Goal: Navigation & Orientation: Find specific page/section

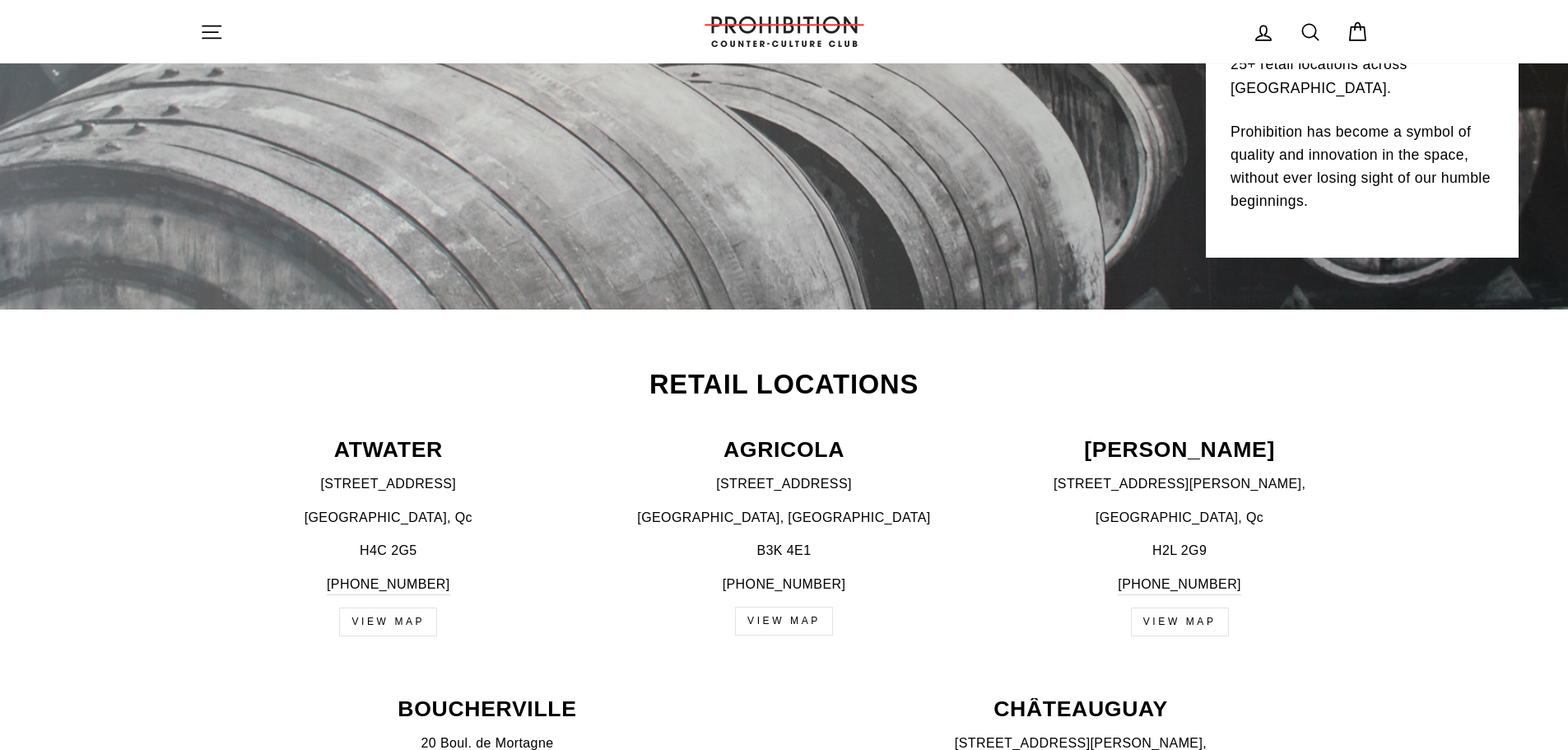
scroll to position [494, 0]
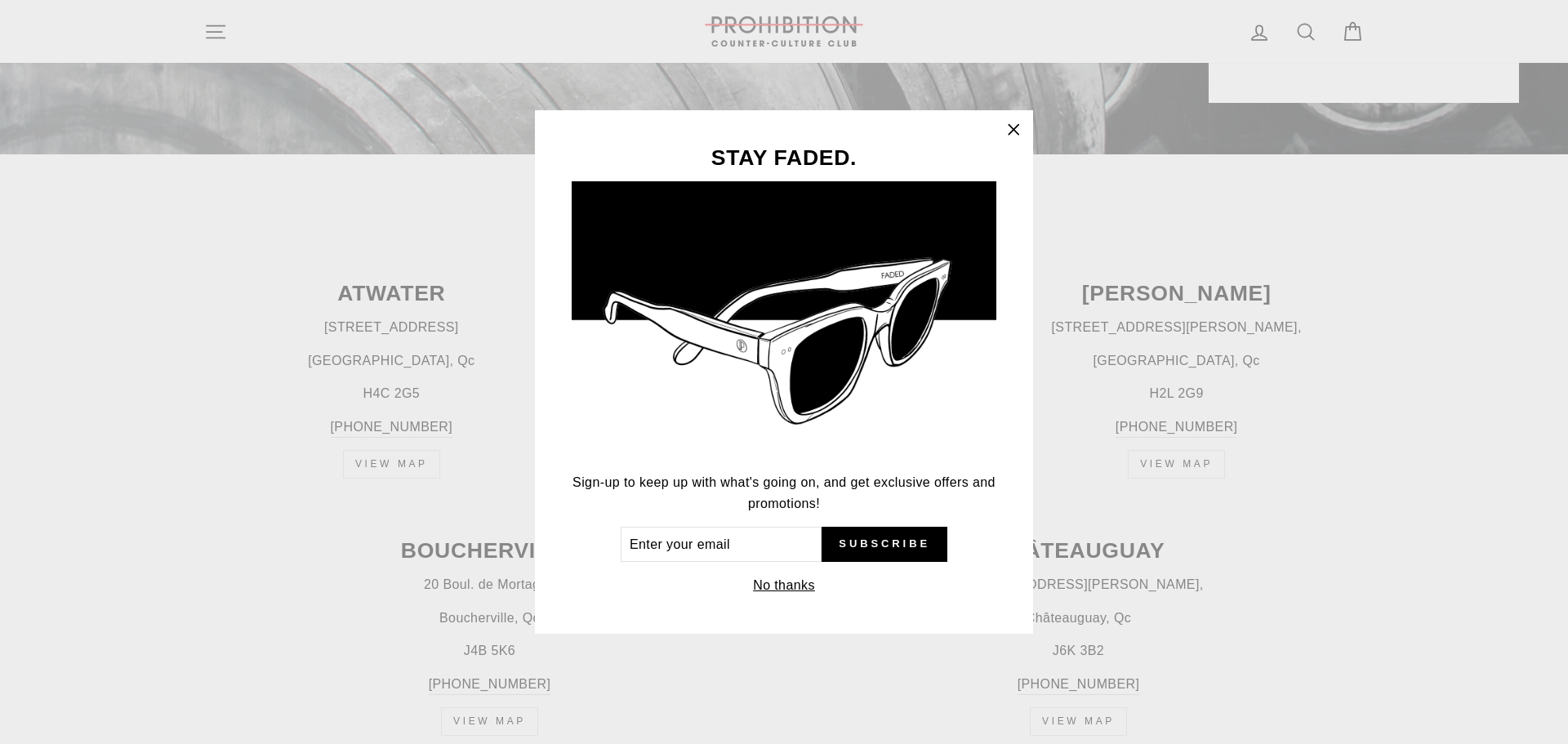
click at [1015, 131] on icon "button" at bounding box center [1014, 130] width 10 height 10
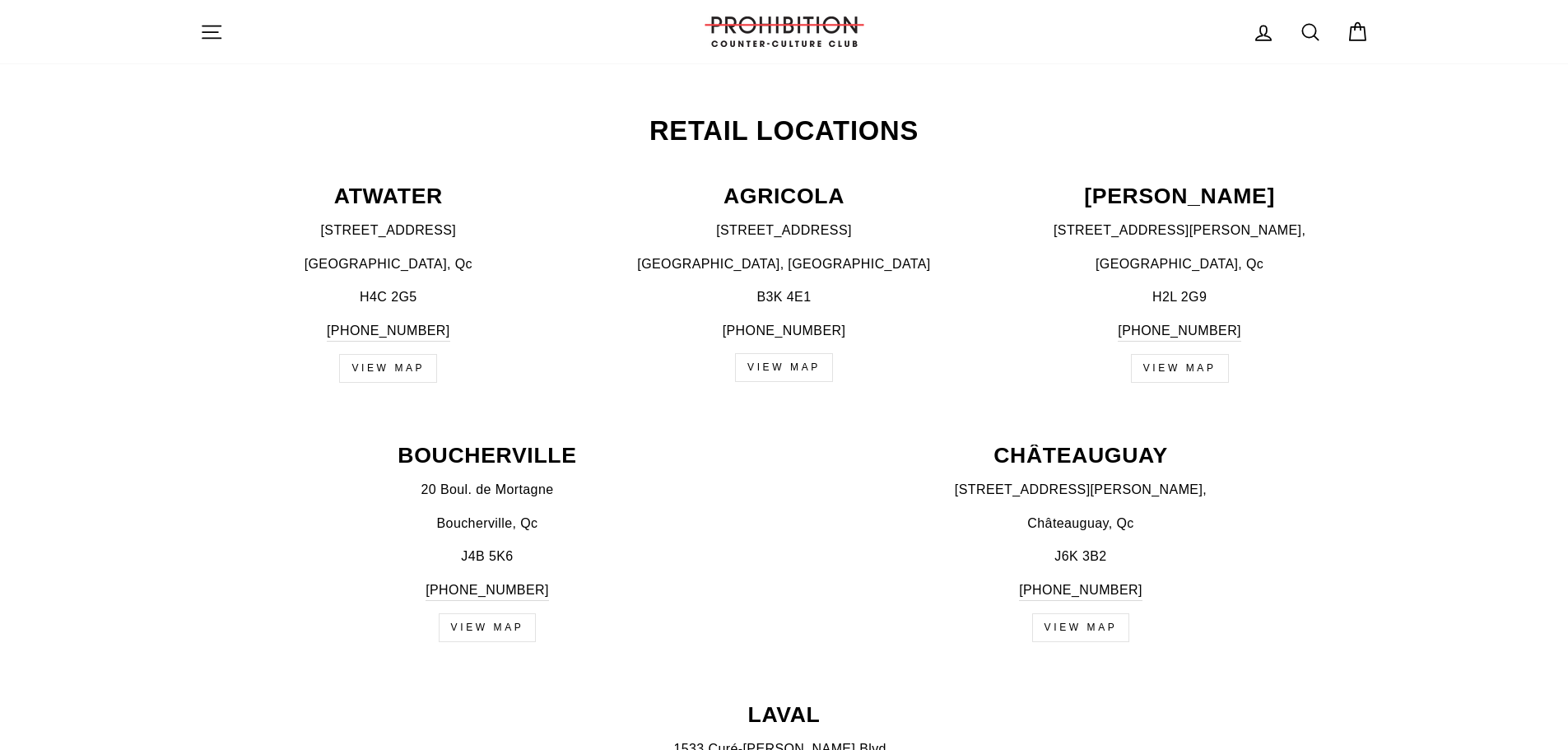
scroll to position [576, 0]
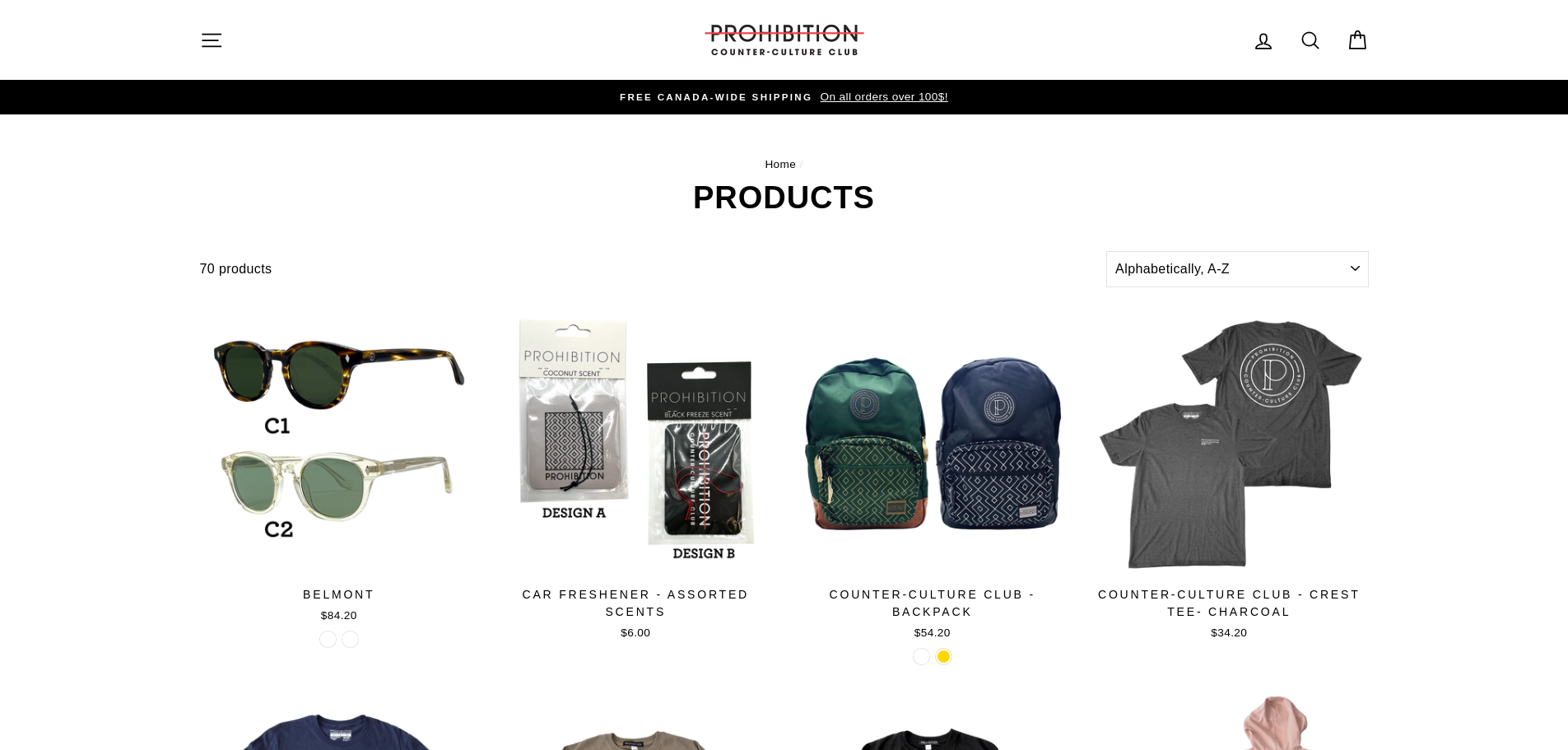
click at [217, 43] on icon "button" at bounding box center [211, 40] width 23 height 23
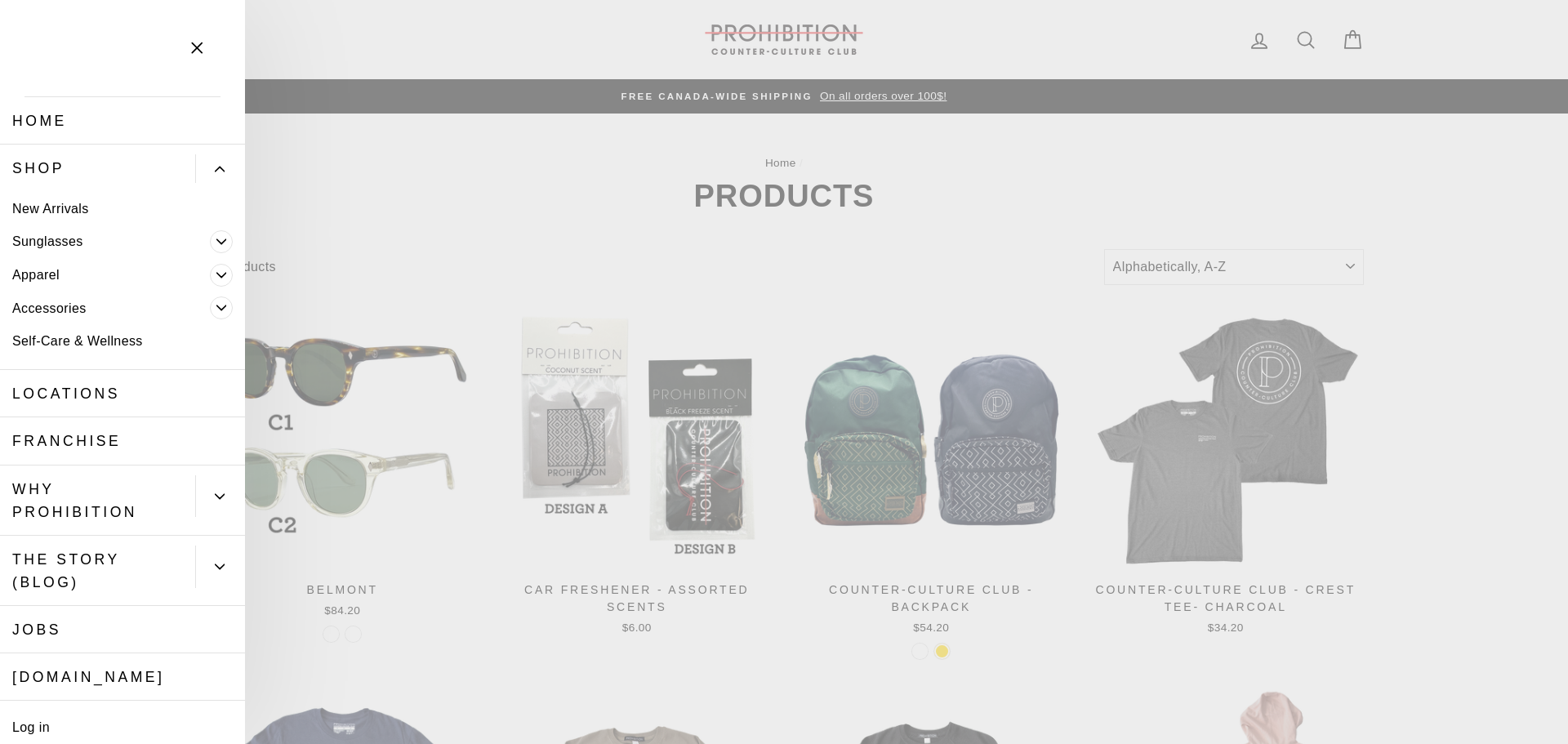
click at [210, 301] on span "Primary" at bounding box center [221, 308] width 23 height 23
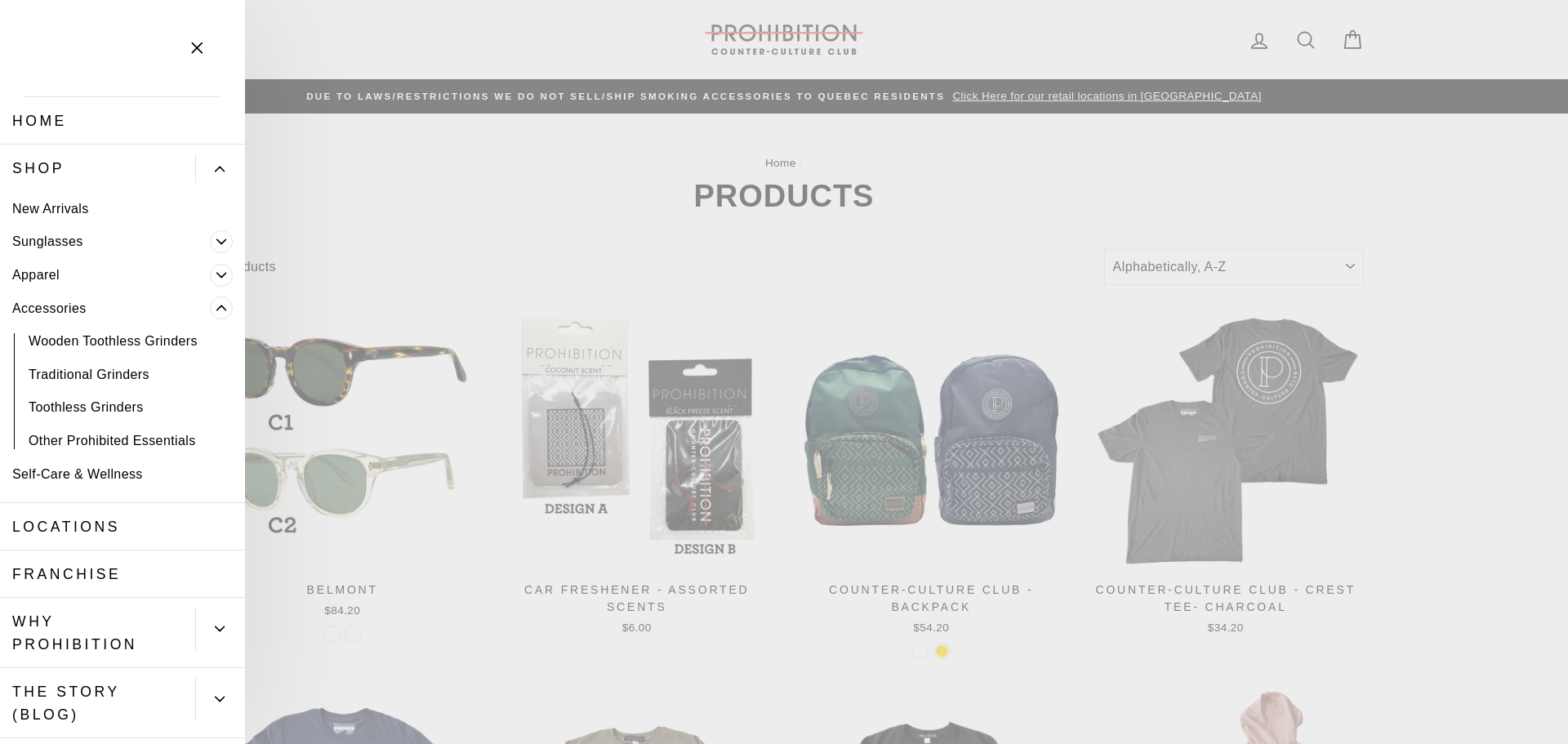
click at [217, 308] on icon "Primary" at bounding box center [222, 308] width 10 height 10
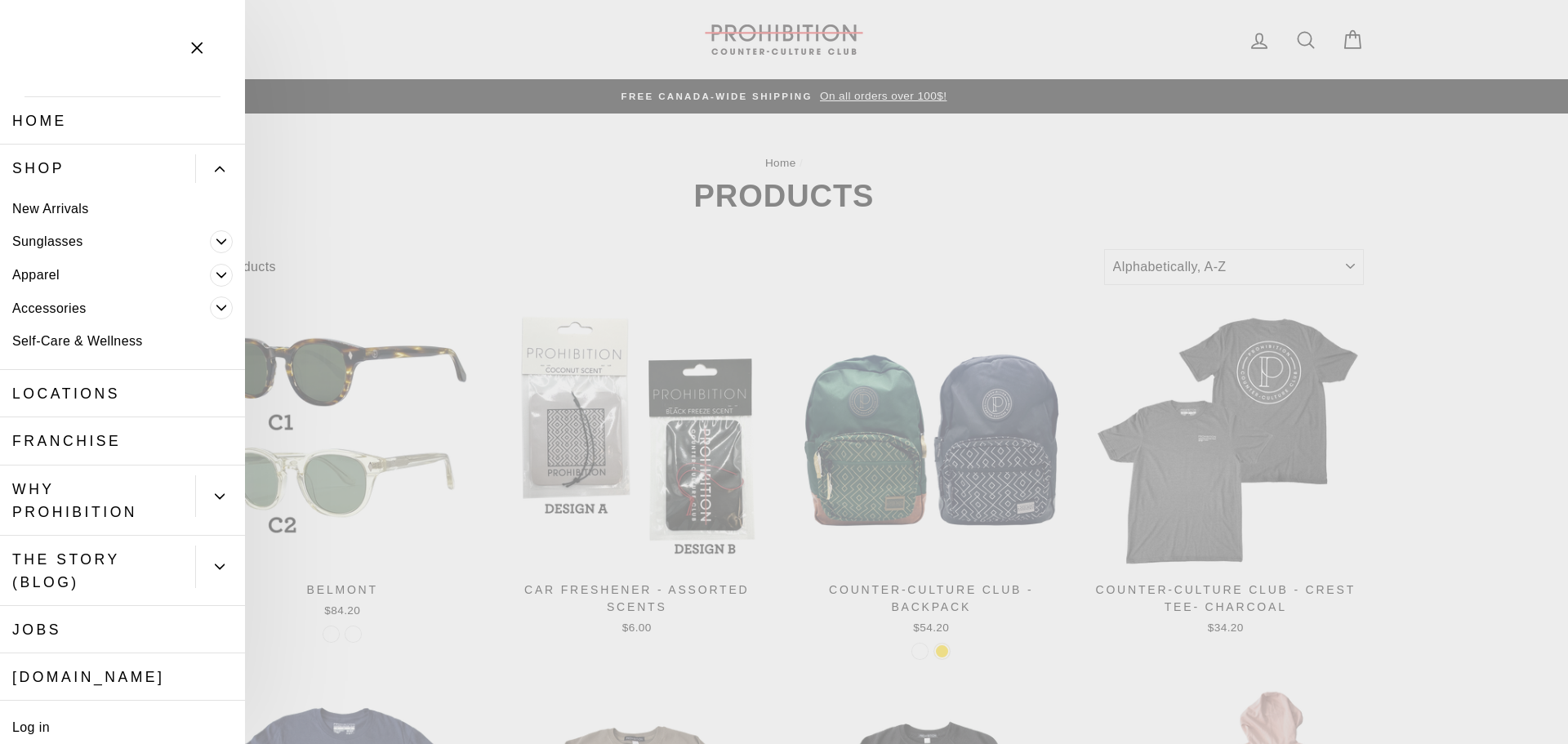
click at [197, 48] on icon "button" at bounding box center [197, 48] width 10 height 10
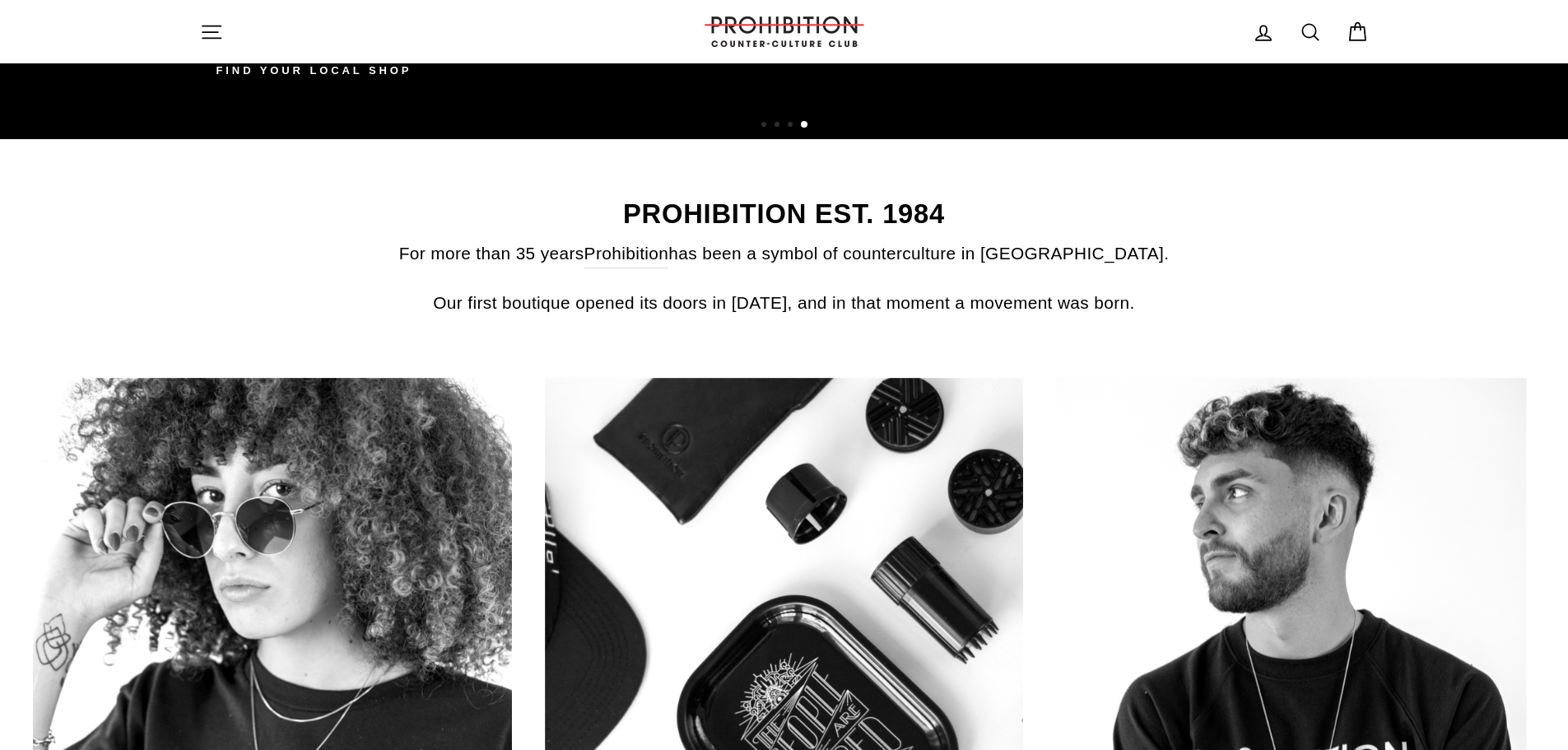
scroll to position [659, 0]
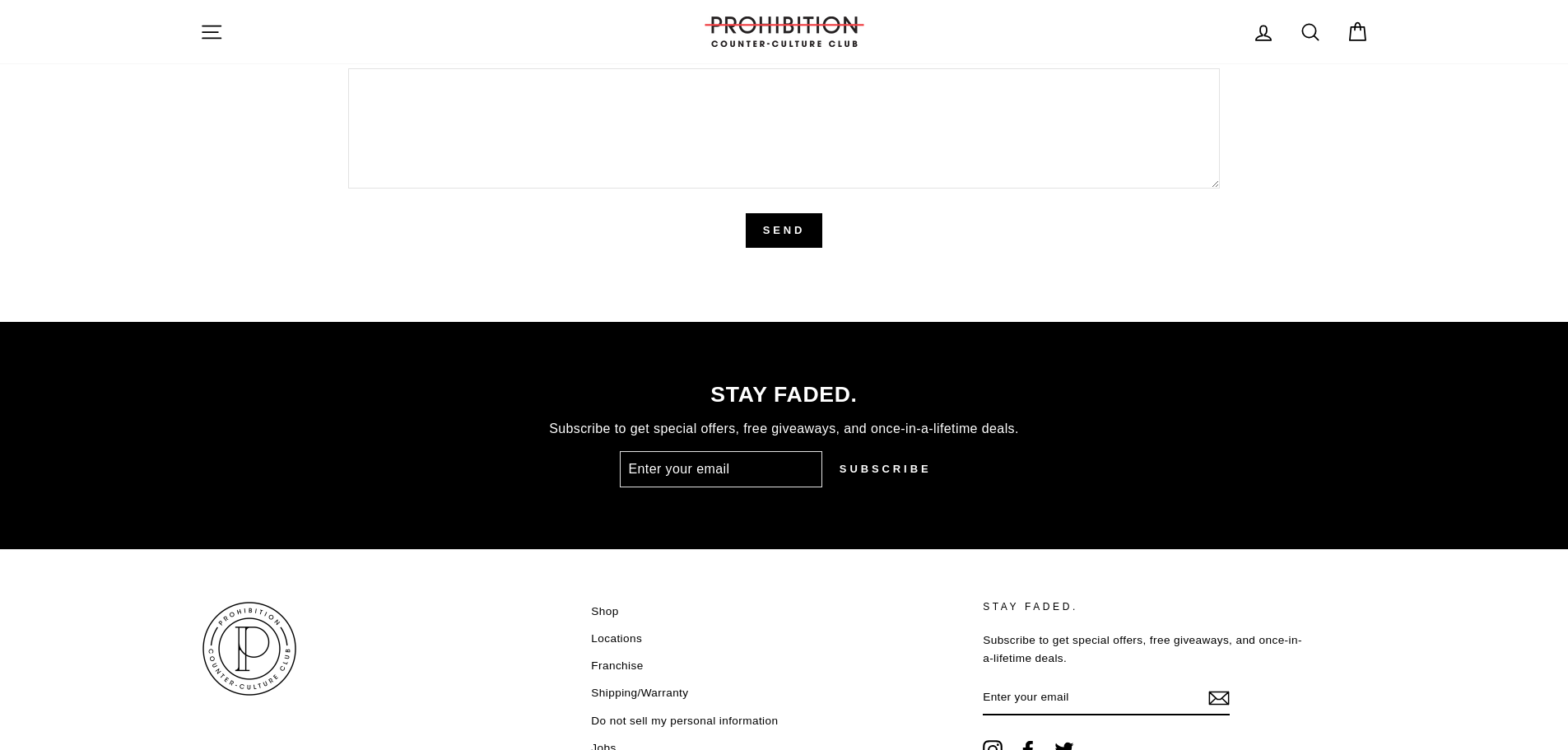
scroll to position [4140, 0]
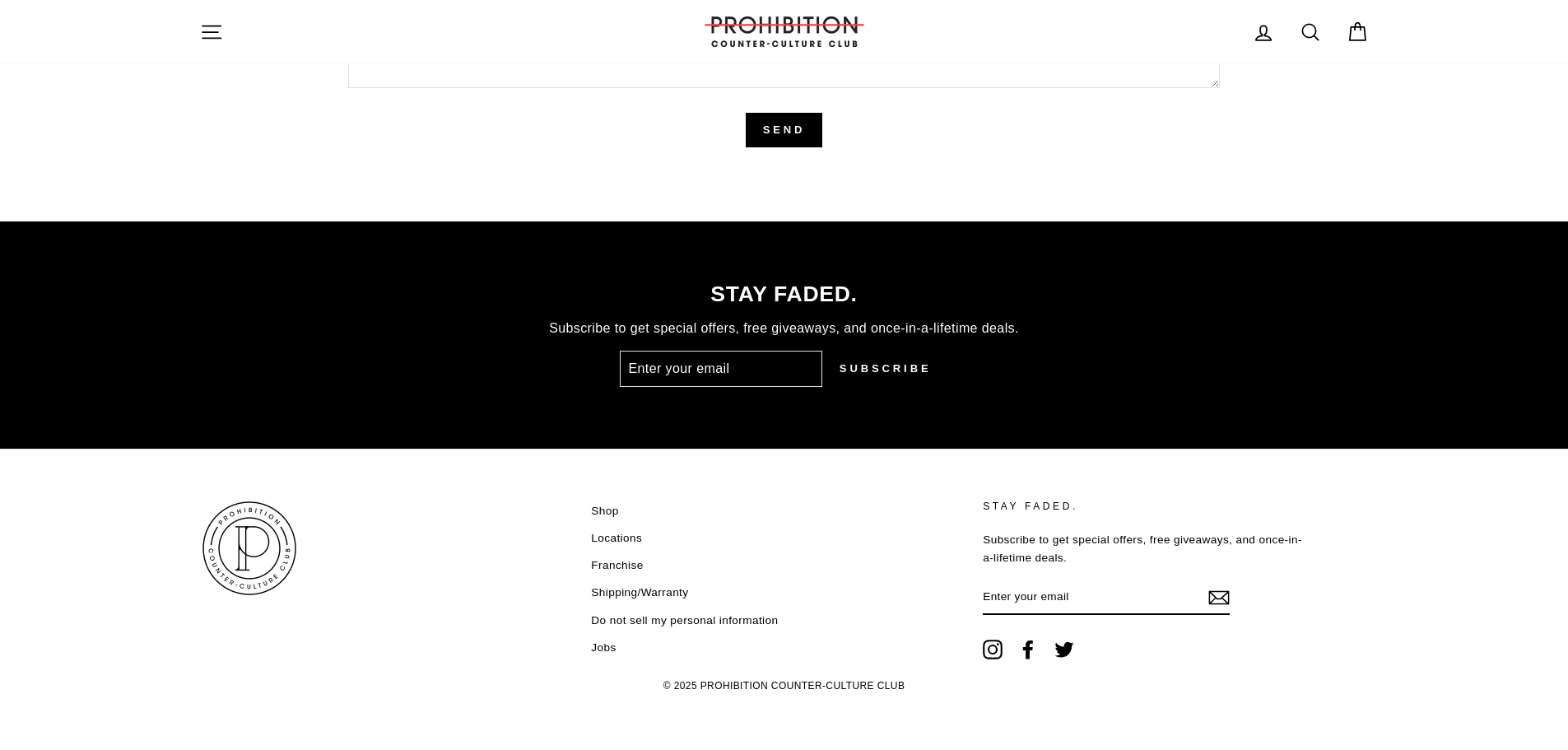
click at [608, 507] on link "Shop" at bounding box center [604, 511] width 27 height 25
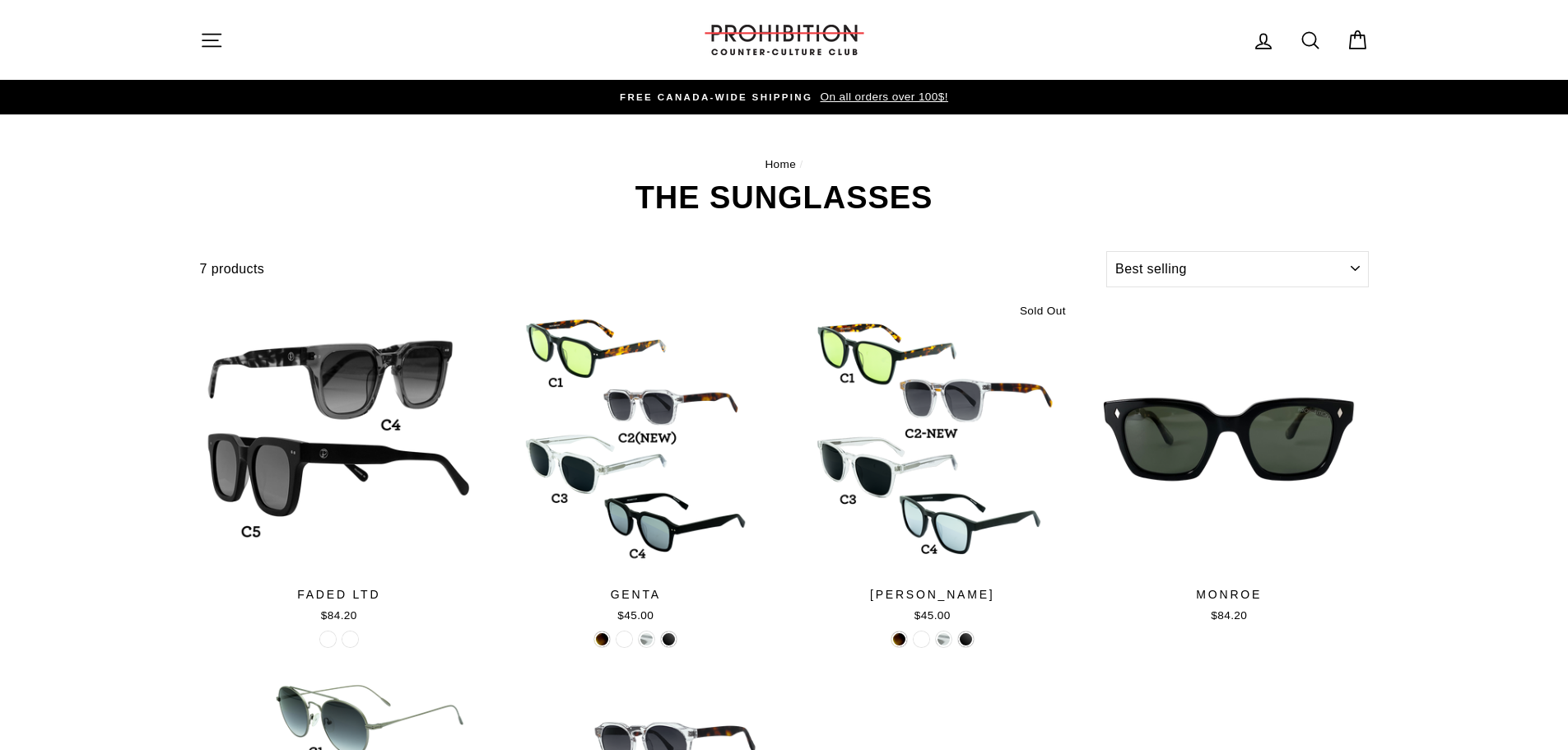
select select "best-selling"
click at [225, 20] on div "Site navigation" at bounding box center [439, 39] width 477 height 47
click at [217, 33] on icon "button" at bounding box center [211, 40] width 23 height 23
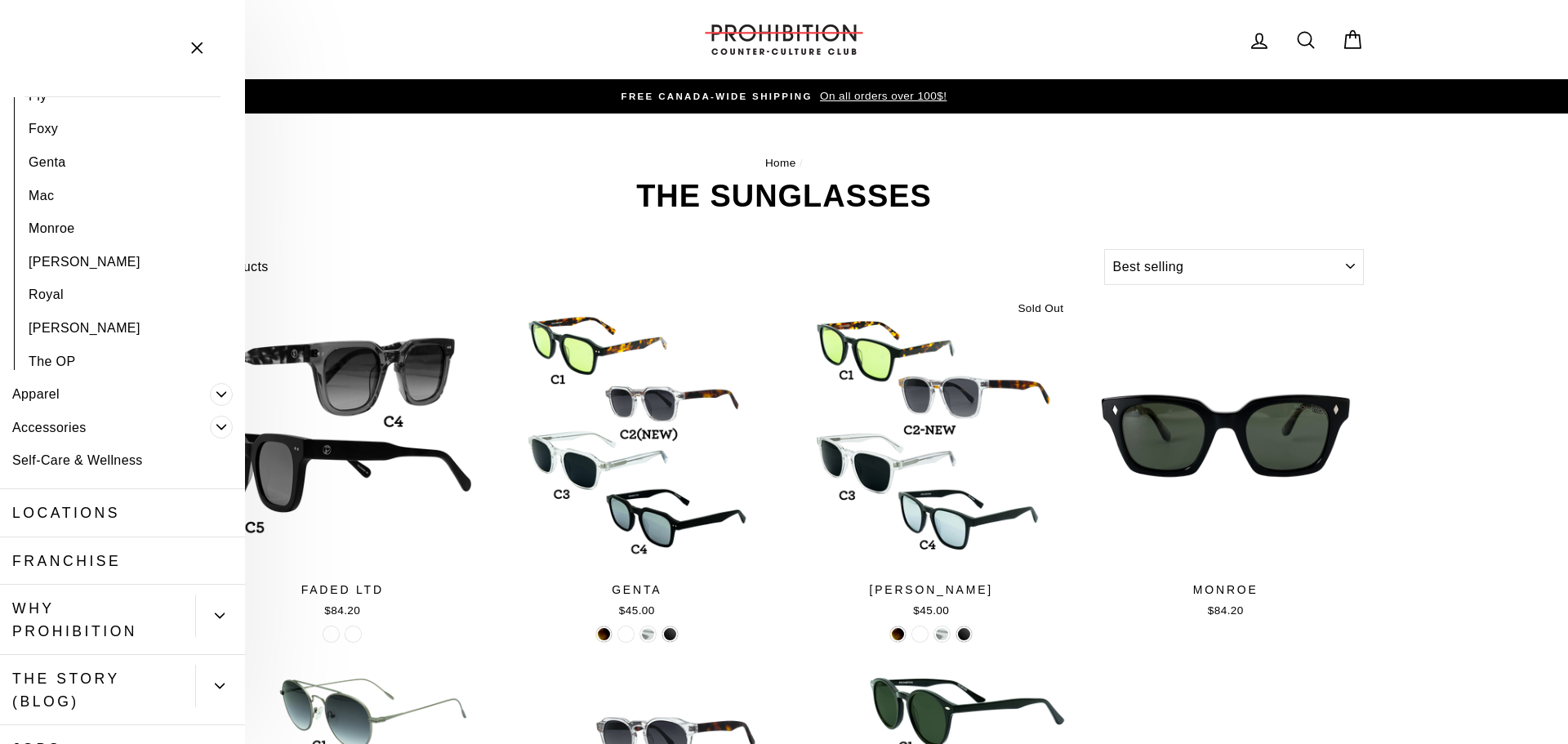
scroll to position [408, 0]
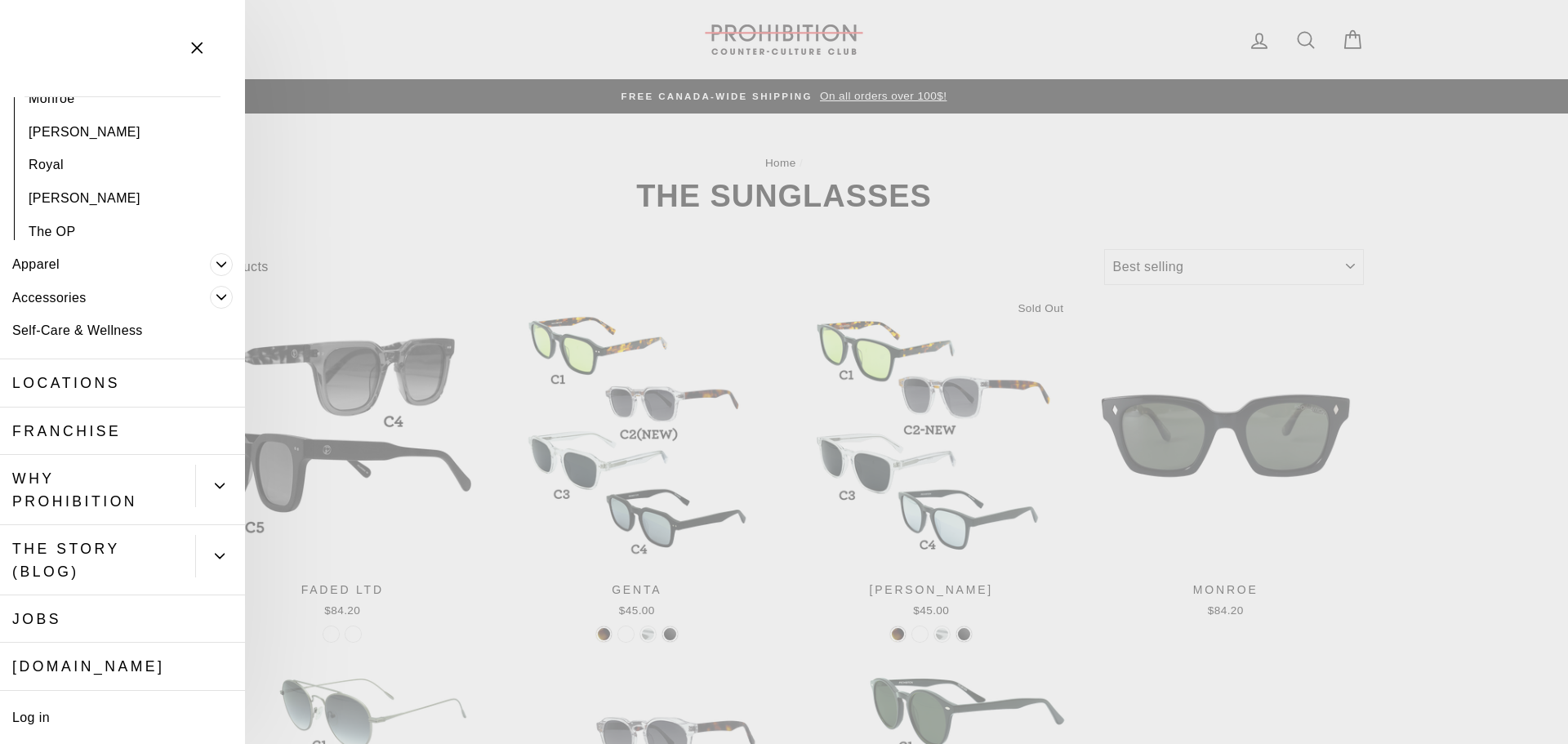
click at [79, 304] on link "Accessories" at bounding box center [105, 298] width 210 height 34
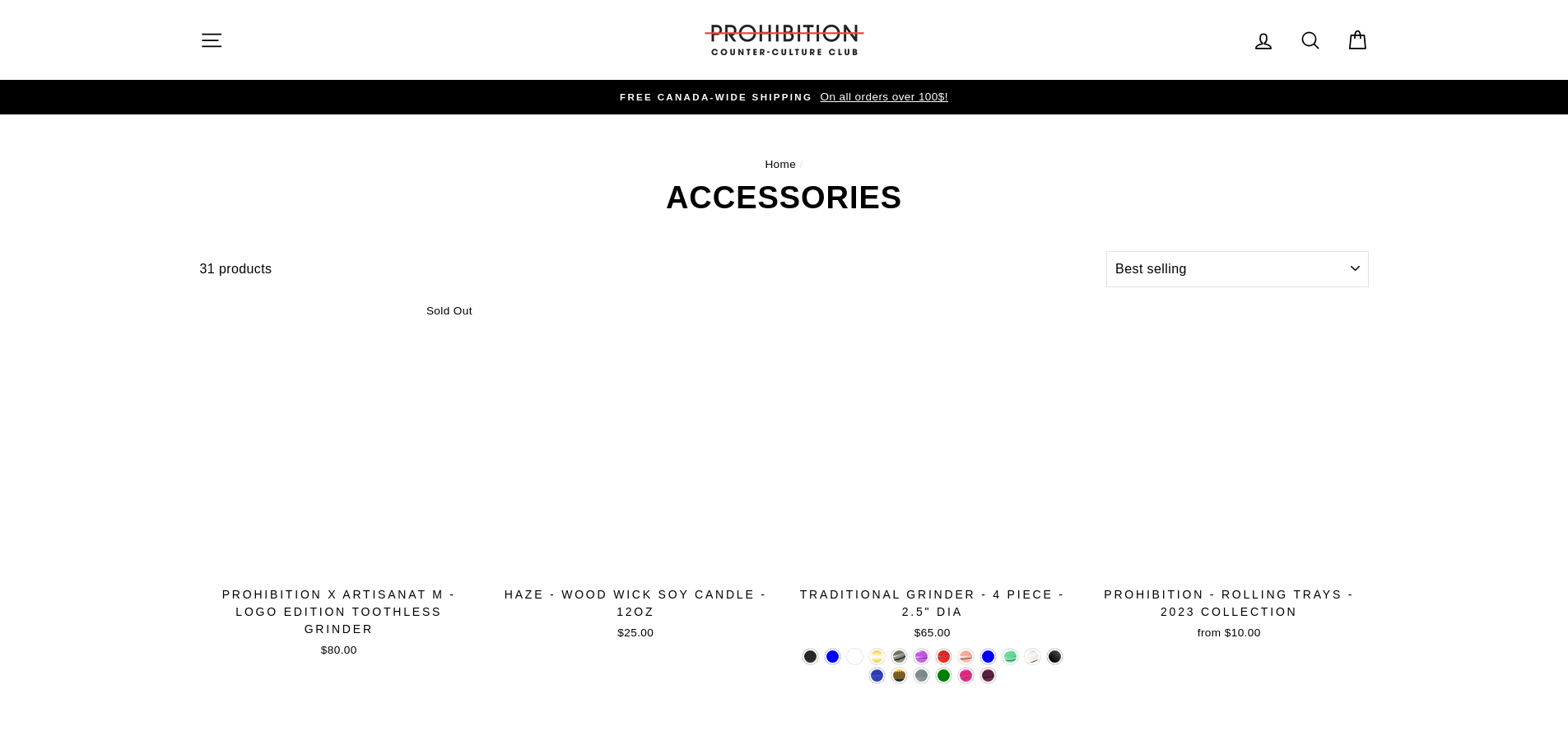
select select "best-selling"
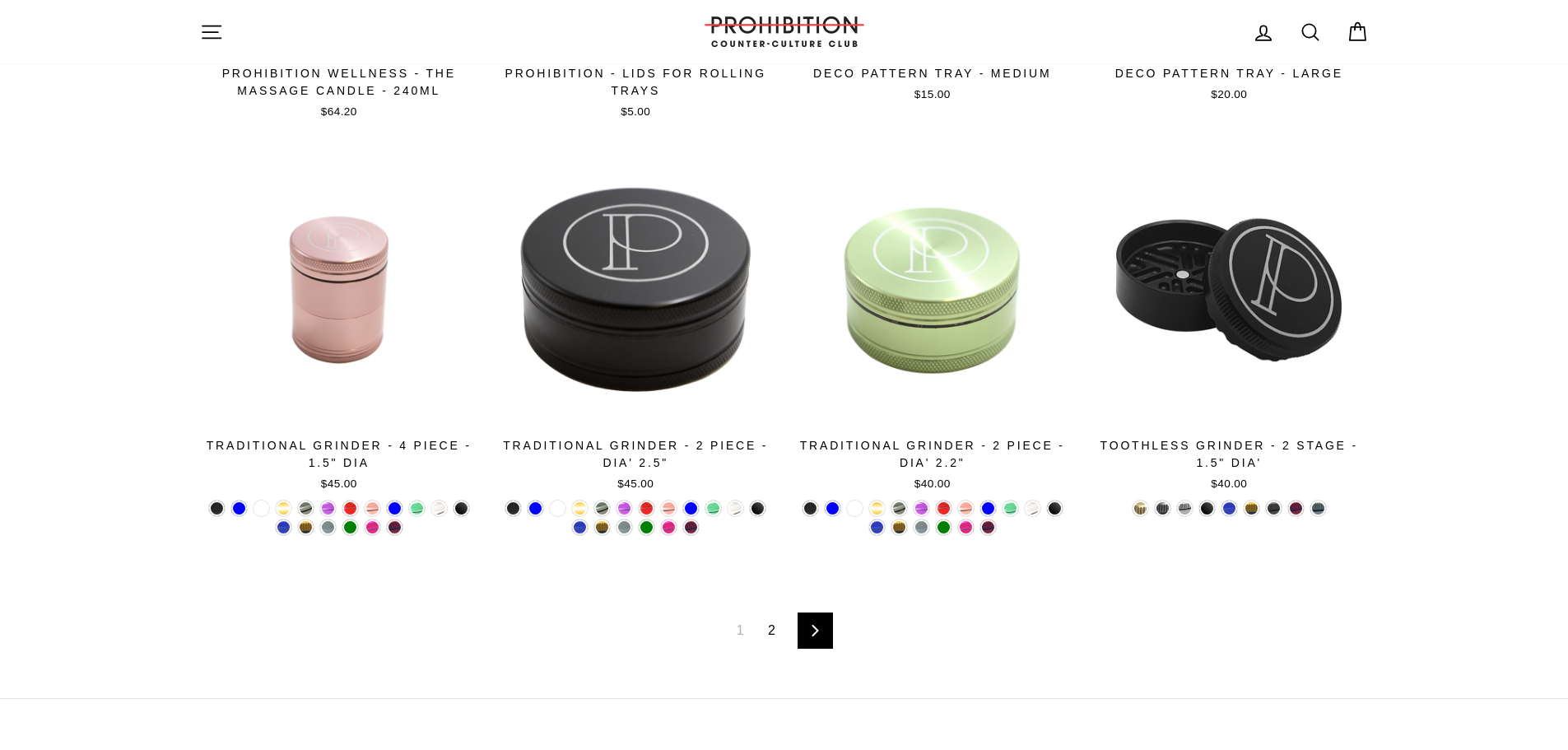
scroll to position [2772, 0]
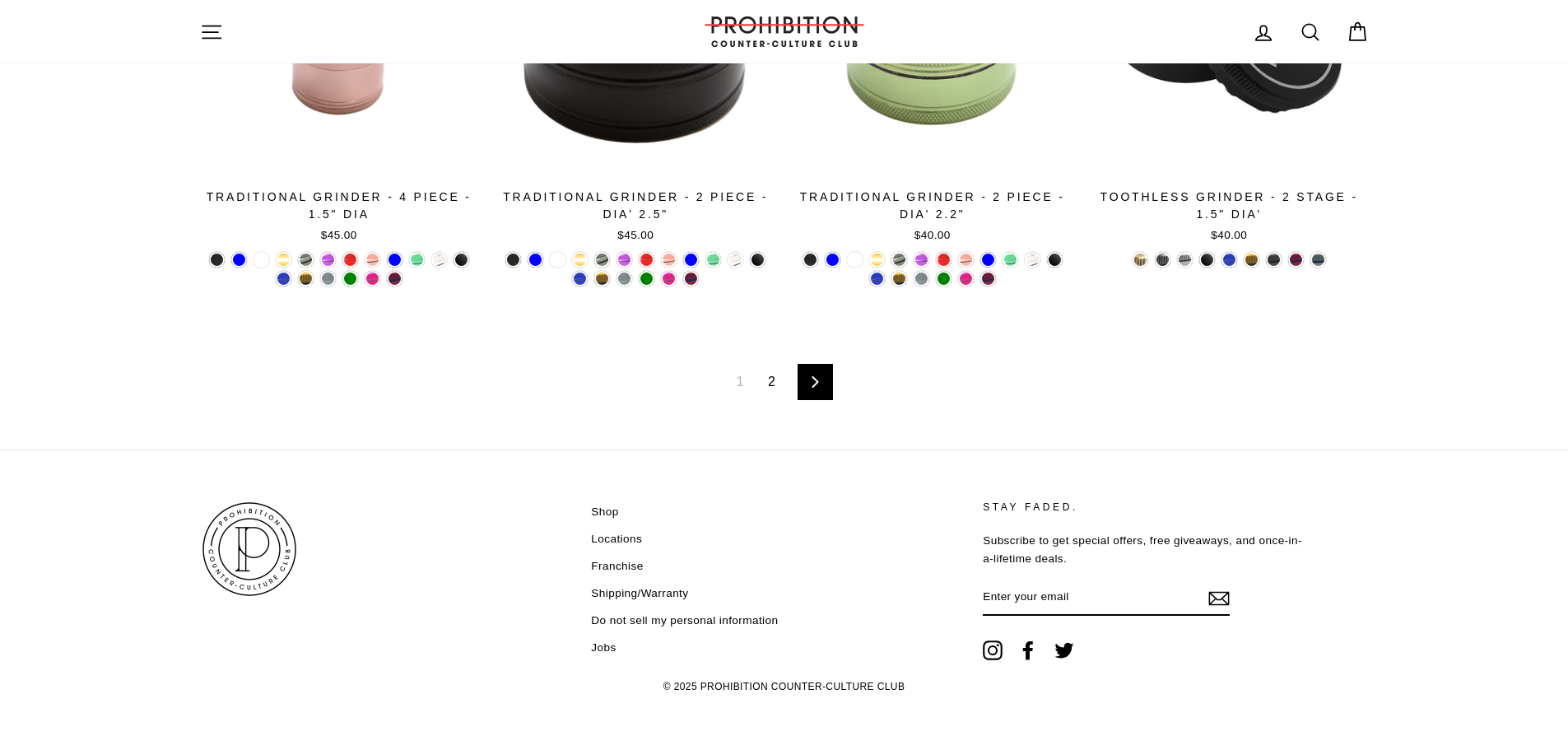
click at [772, 380] on link "2" at bounding box center [772, 382] width 27 height 26
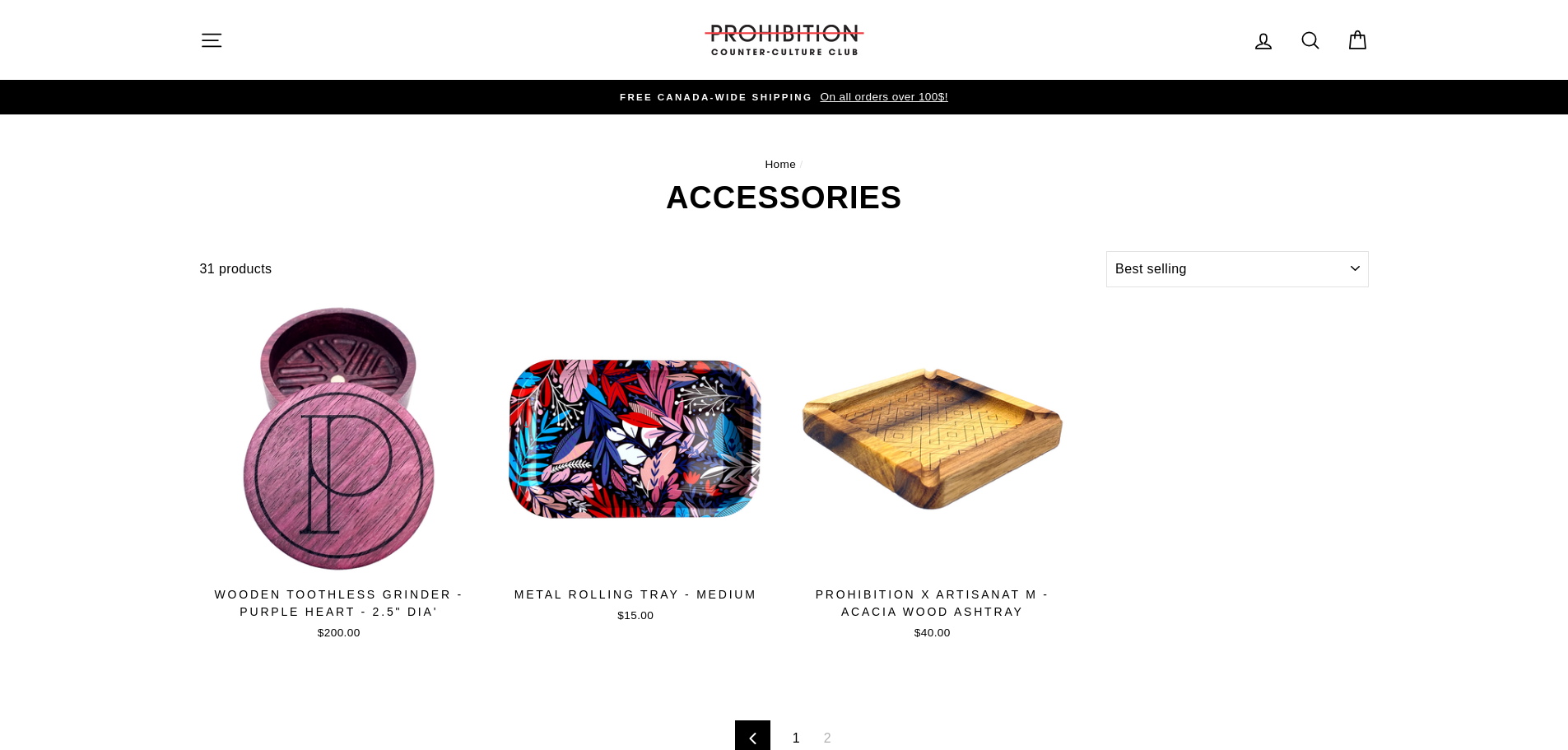
select select "best-selling"
